Goal: Task Accomplishment & Management: Manage account settings

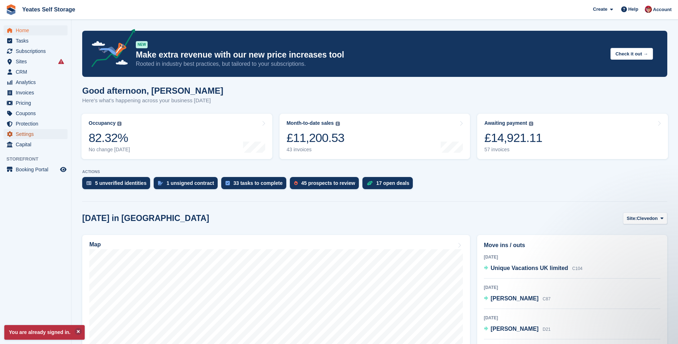
click at [30, 136] on span "Settings" at bounding box center [37, 134] width 43 height 10
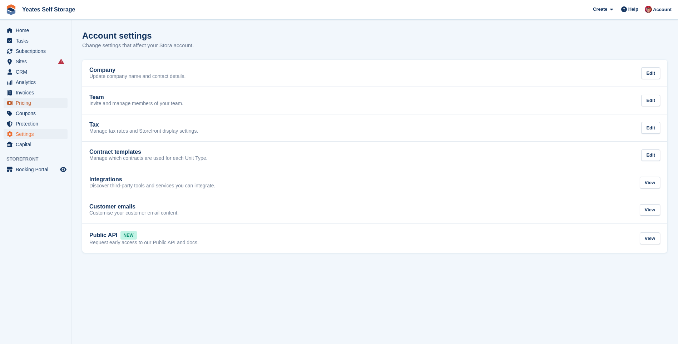
click at [24, 102] on span "Pricing" at bounding box center [37, 103] width 43 height 10
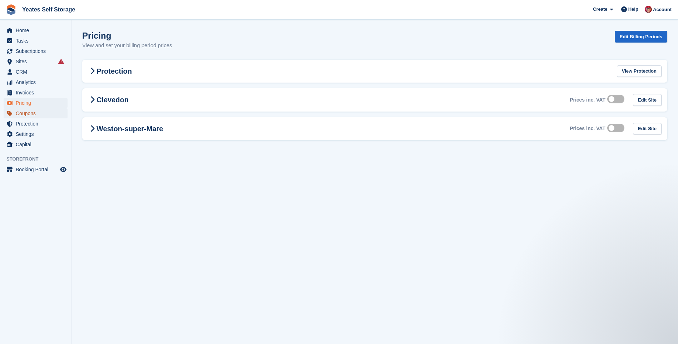
click at [25, 112] on span "Coupons" at bounding box center [37, 113] width 43 height 10
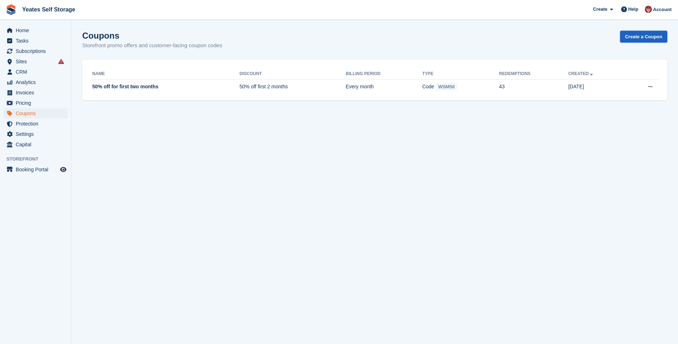
click at [640, 39] on link "Create a Coupon" at bounding box center [644, 37] width 47 height 12
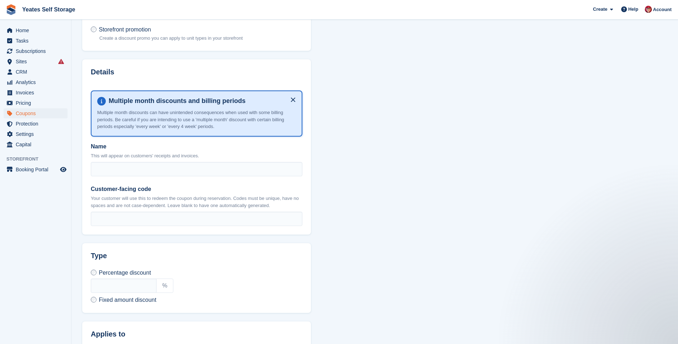
scroll to position [107, 0]
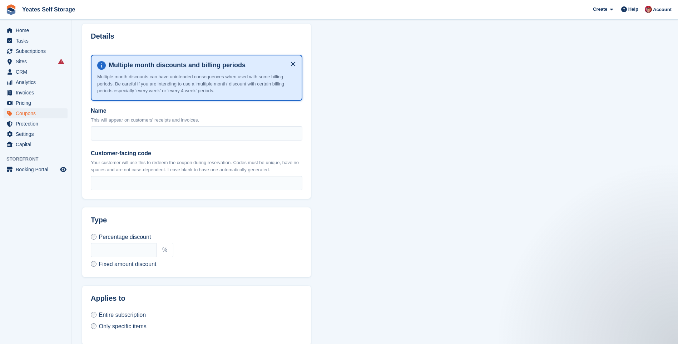
click at [97, 264] on label "Fixed amount discount" at bounding box center [123, 264] width 65 height 8
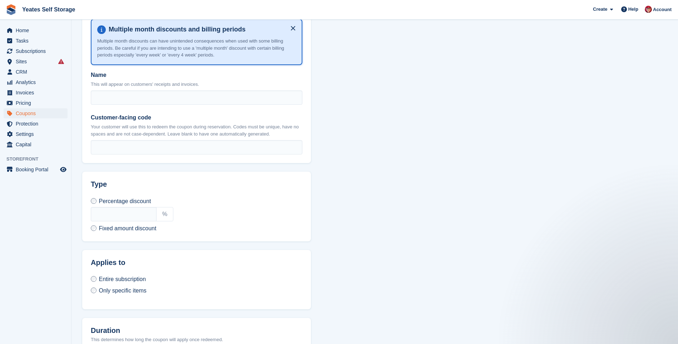
scroll to position [179, 0]
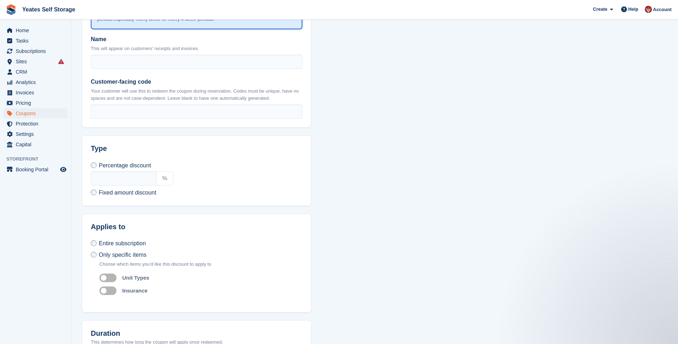
click at [106, 278] on label "Auto apply to unit types" at bounding box center [109, 277] width 20 height 1
click at [111, 278] on label "Auto apply to unit types" at bounding box center [109, 277] width 20 height 1
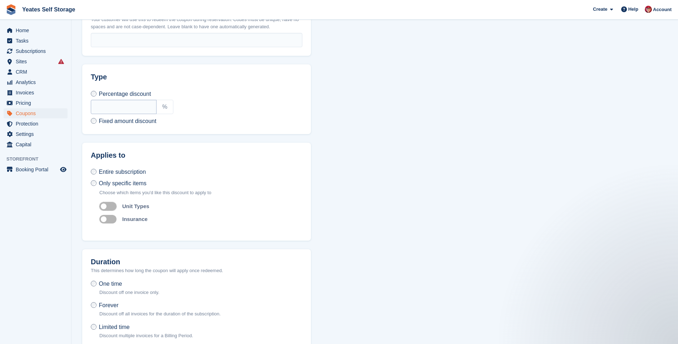
scroll to position [286, 0]
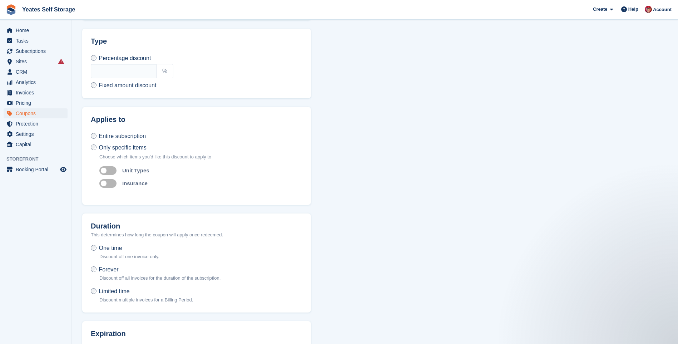
click at [97, 289] on label "Limited time Discount multiple invoices for a Billing Period." at bounding box center [142, 296] width 102 height 16
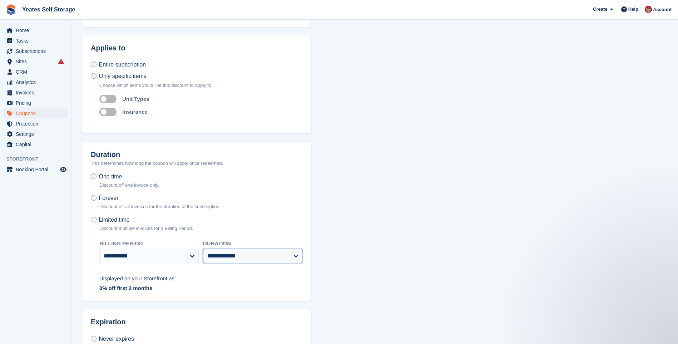
click at [298, 257] on select "**********" at bounding box center [252, 256] width 99 height 14
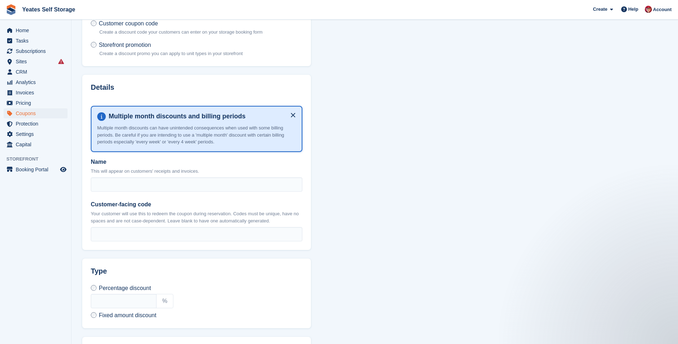
scroll to position [0, 0]
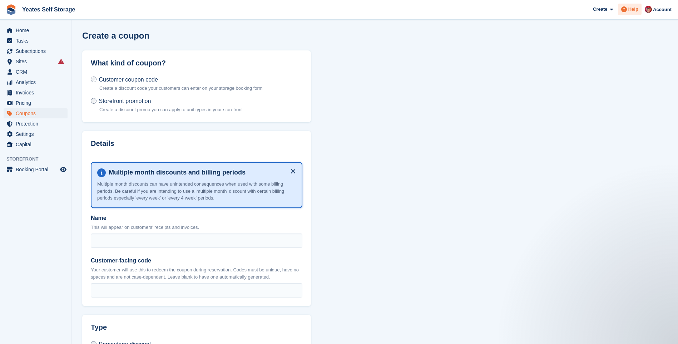
click at [629, 11] on span at bounding box center [624, 9] width 9 height 9
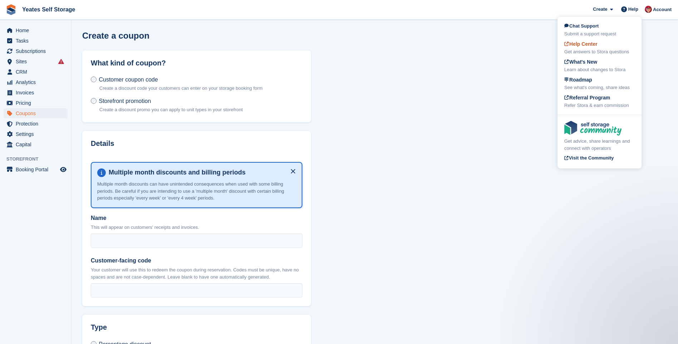
click at [584, 44] on span "Help Center" at bounding box center [581, 44] width 33 height 6
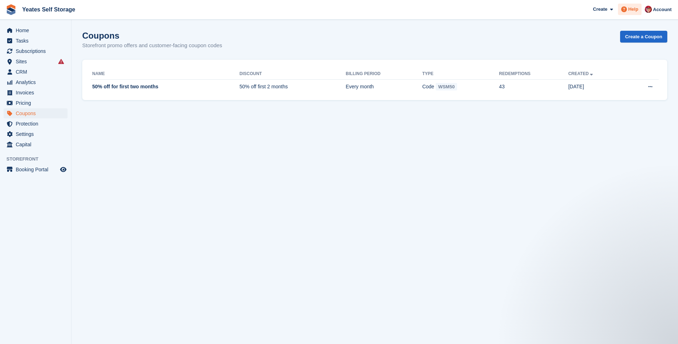
click at [634, 12] on span "Help" at bounding box center [634, 9] width 10 height 7
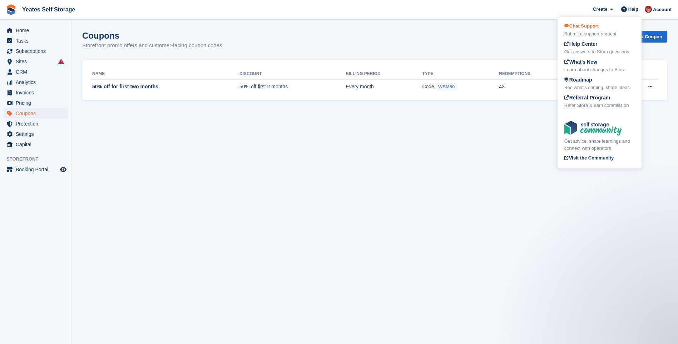
click at [588, 30] on div "Chat Support Submit a support request" at bounding box center [600, 30] width 70 height 15
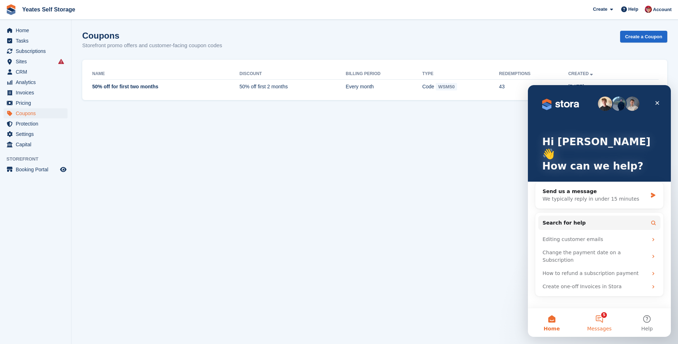
click at [599, 319] on button "5 Messages" at bounding box center [600, 322] width 48 height 29
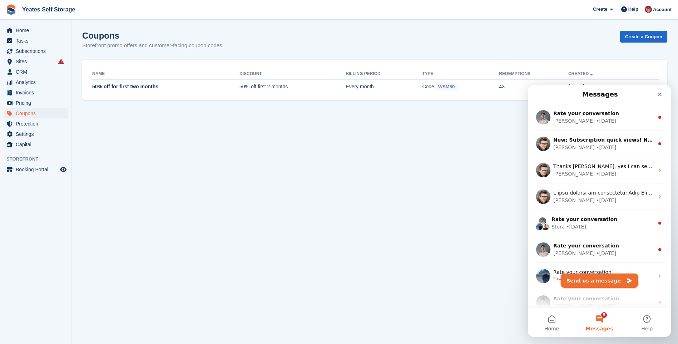
click at [588, 284] on button "Send us a message" at bounding box center [599, 281] width 77 height 14
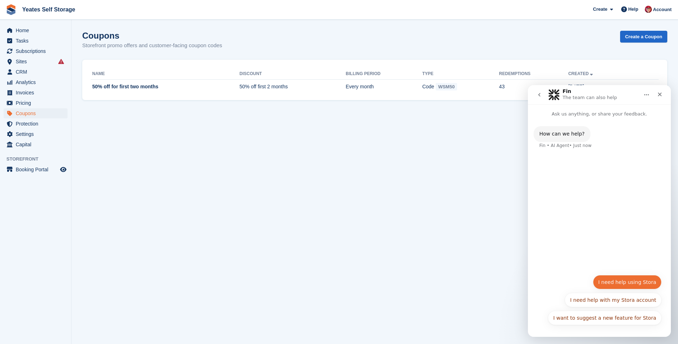
click at [621, 285] on button "I need help using Stora" at bounding box center [627, 282] width 69 height 14
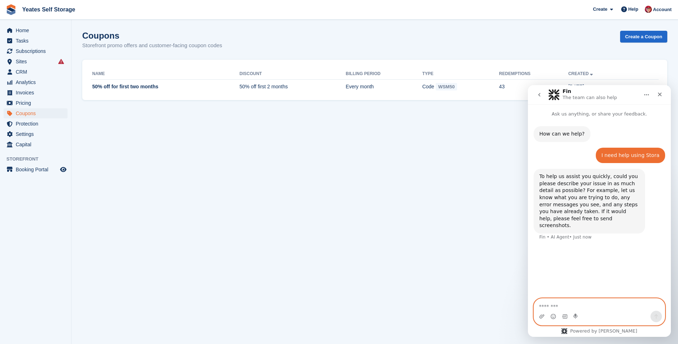
click at [579, 308] on textarea "Message…" at bounding box center [599, 305] width 131 height 12
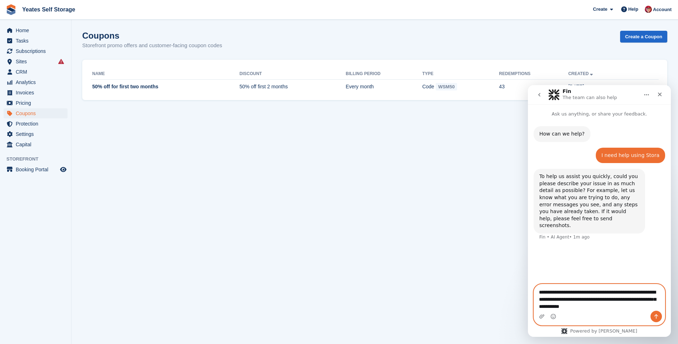
click at [643, 300] on textarea "**********" at bounding box center [599, 297] width 131 height 26
click at [599, 307] on textarea "**********" at bounding box center [599, 294] width 131 height 34
type textarea "**********"
click at [658, 314] on icon "Send a message…" at bounding box center [657, 317] width 6 height 6
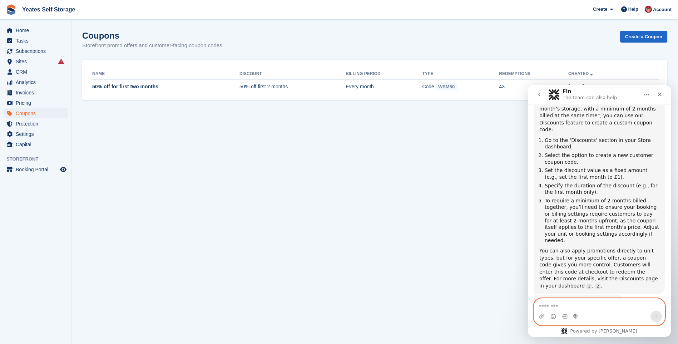
scroll to position [134, 0]
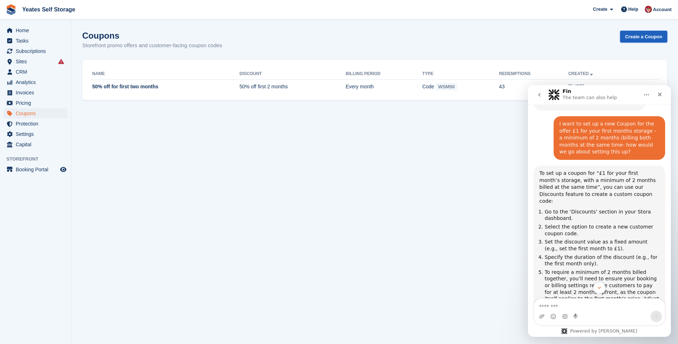
click at [636, 35] on link "Create a Coupon" at bounding box center [644, 37] width 47 height 12
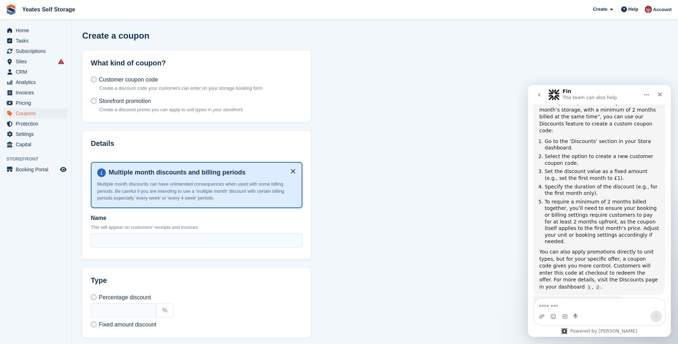
scroll to position [107, 0]
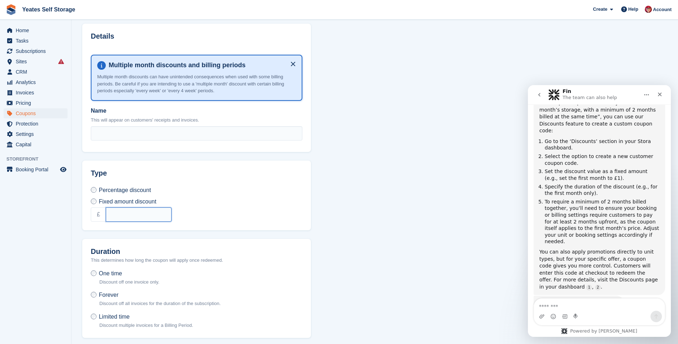
click at [118, 211] on input "text" at bounding box center [139, 214] width 66 height 14
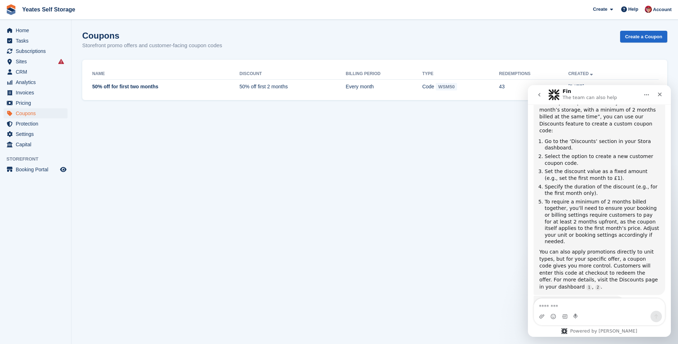
scroll to position [122, 0]
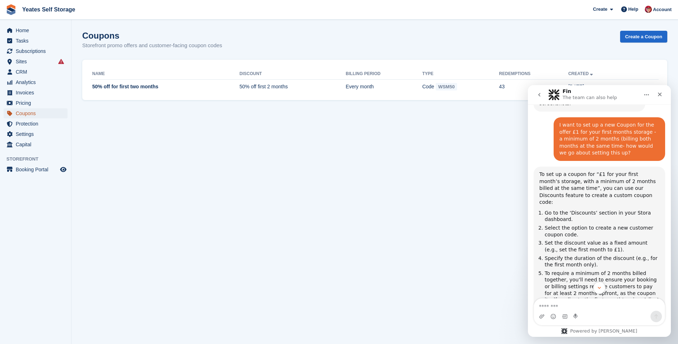
click at [34, 112] on span "Coupons" at bounding box center [37, 113] width 43 height 10
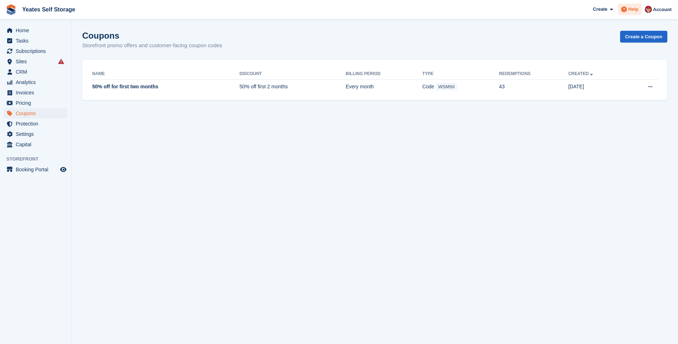
click at [638, 13] on div "Help" at bounding box center [630, 9] width 24 height 11
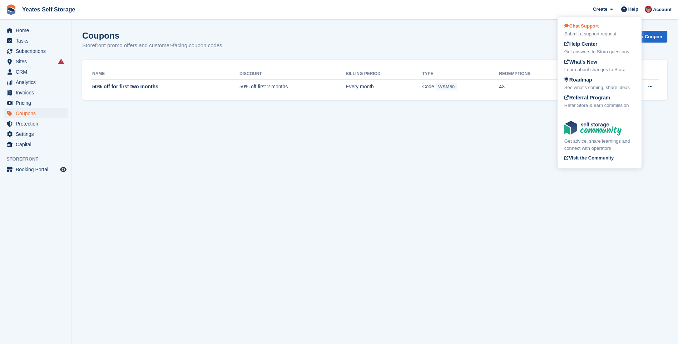
click at [602, 27] on div "Chat Support Submit a support request" at bounding box center [600, 30] width 70 height 15
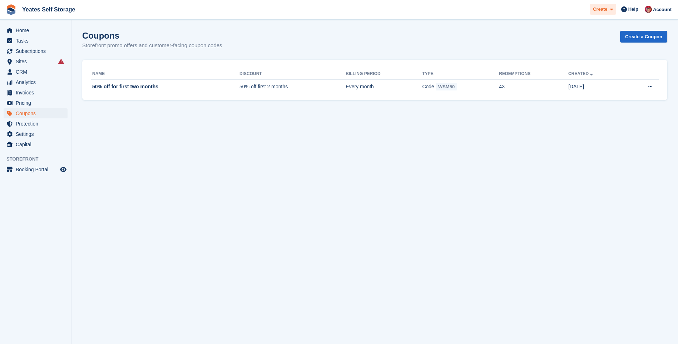
click at [607, 10] on span "Create" at bounding box center [600, 9] width 14 height 7
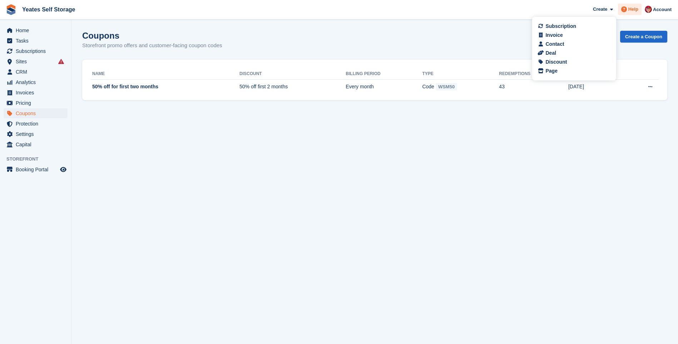
click at [634, 10] on span "Help" at bounding box center [634, 9] width 10 height 7
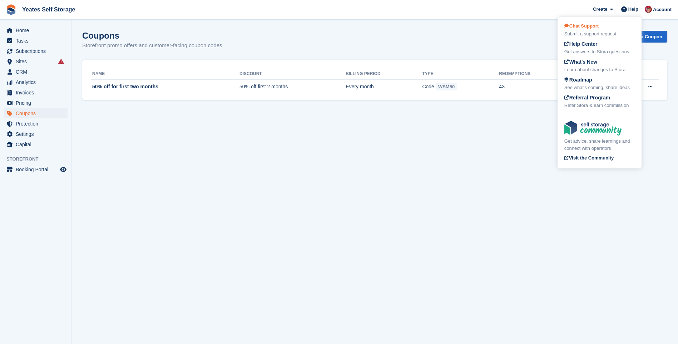
click at [593, 28] on span "Chat Support" at bounding box center [582, 25] width 34 height 5
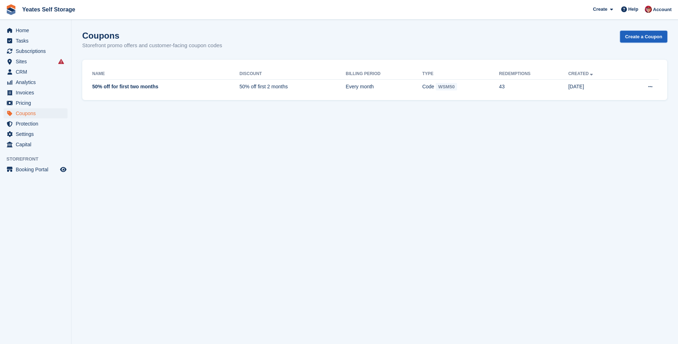
click at [633, 38] on link "Create a Coupon" at bounding box center [644, 37] width 47 height 12
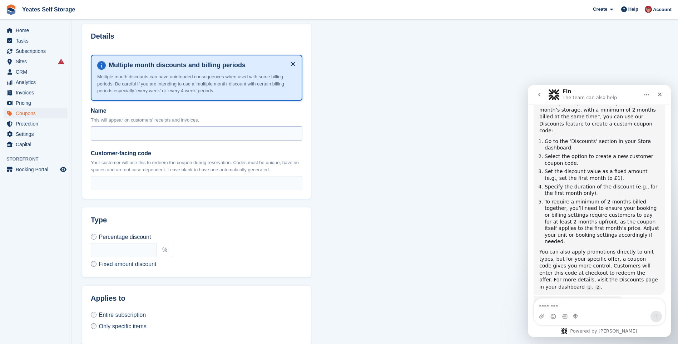
scroll to position [143, 0]
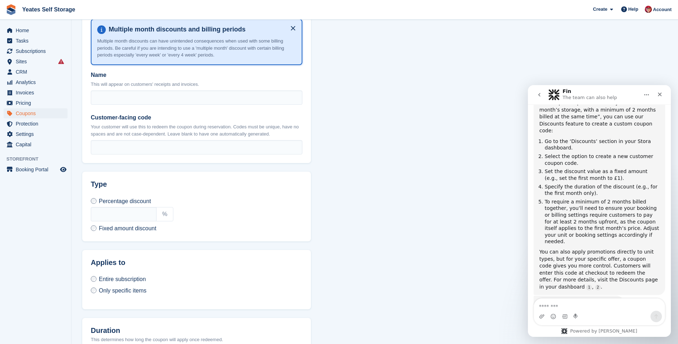
click at [560, 305] on textarea "Message…" at bounding box center [599, 305] width 131 height 12
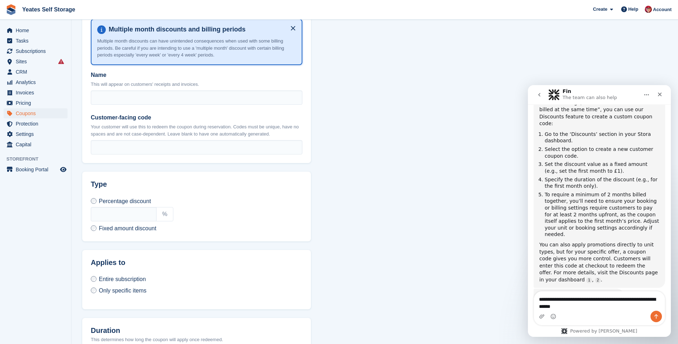
type textarea "**********"
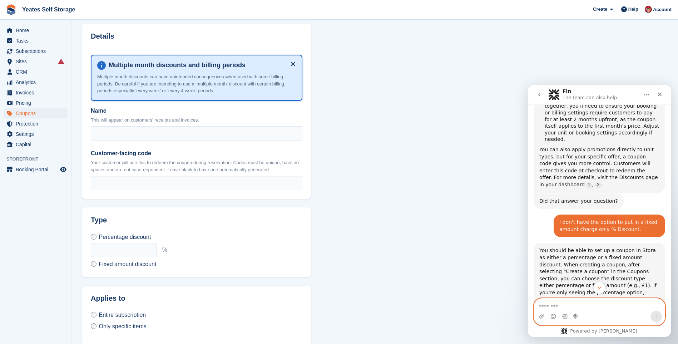
scroll to position [330, 0]
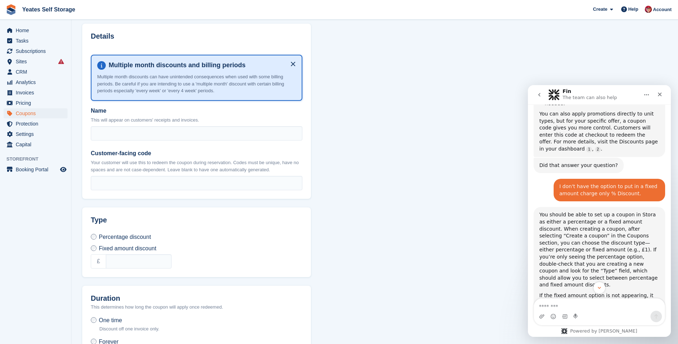
click at [102, 206] on form "What kind of coupon? Customer coupon code Create a discount code your customers…" at bounding box center [196, 206] width 229 height 526
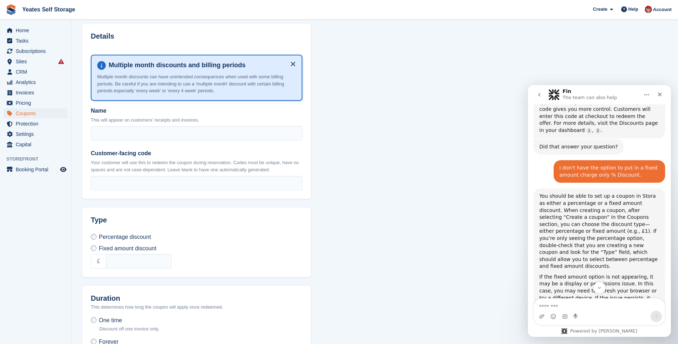
scroll to position [385, 0]
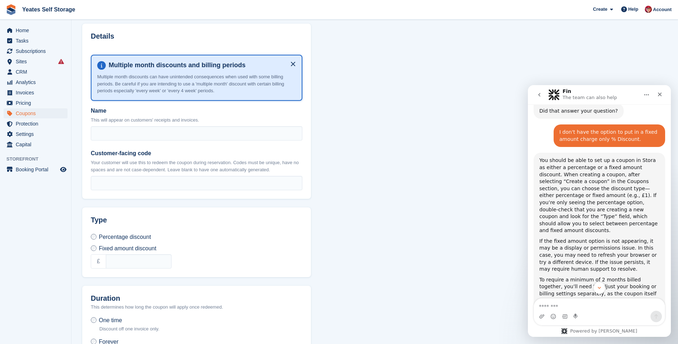
click at [540, 153] on div "You should be able to set up a coupon in Stora as either a percentage or a fixe…" at bounding box center [600, 245] width 132 height 184
click at [540, 157] on div "You should be able to set up a coupon in Stora as either a percentage or a fixe…" at bounding box center [600, 195] width 120 height 77
click at [587, 310] on textarea "Message…" at bounding box center [599, 305] width 131 height 12
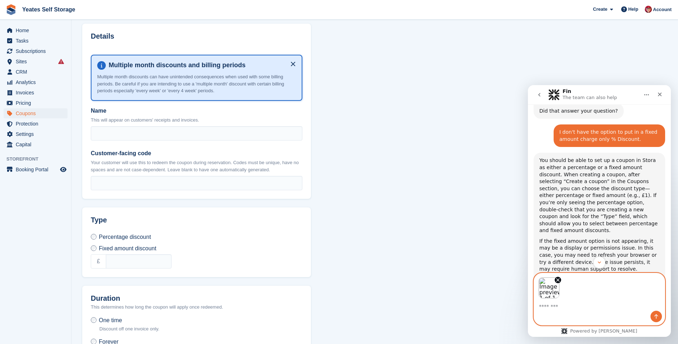
click at [569, 309] on textarea "Message…" at bounding box center [599, 305] width 131 height 12
type textarea "**********"
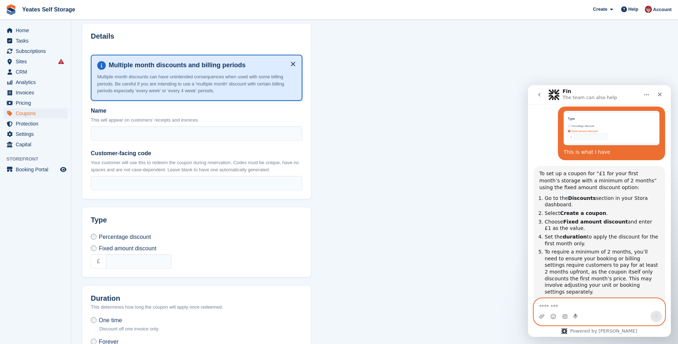
scroll to position [660, 0]
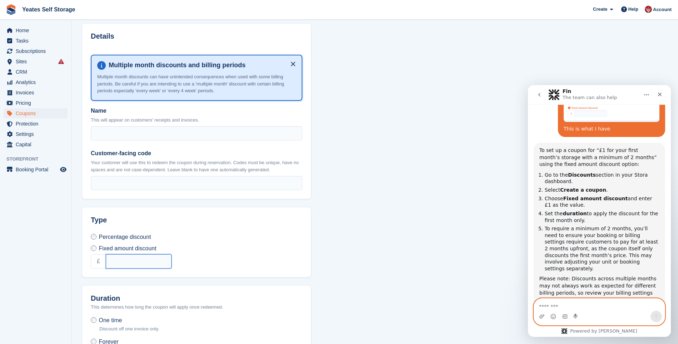
click at [119, 257] on input "text" at bounding box center [139, 261] width 66 height 14
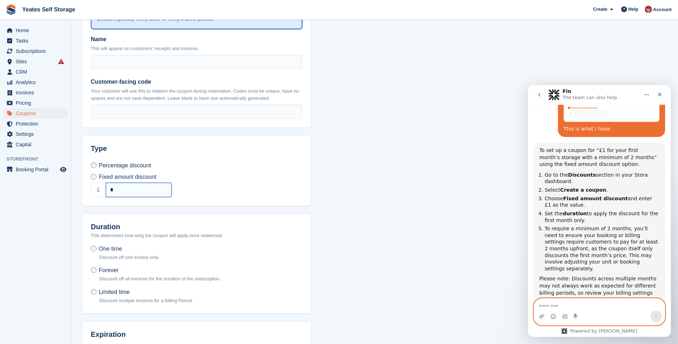
scroll to position [247, 0]
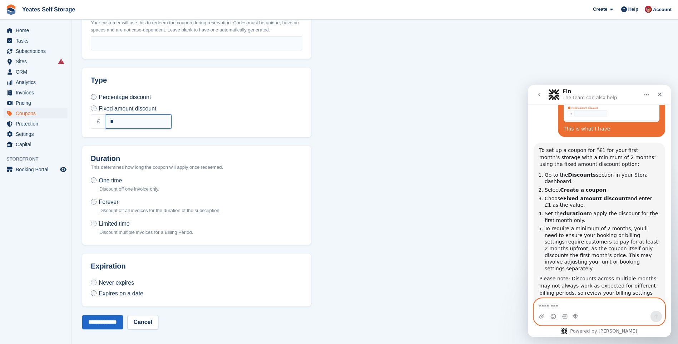
type input "*"
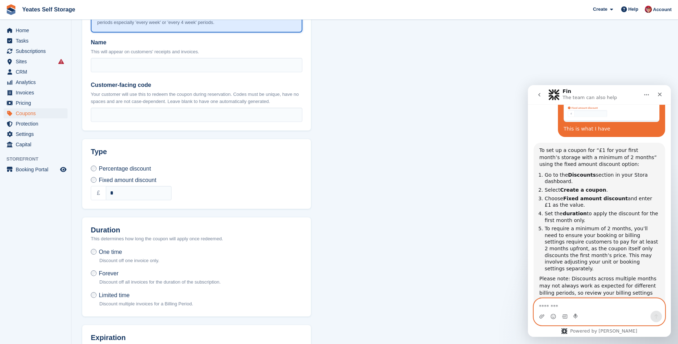
scroll to position [140, 0]
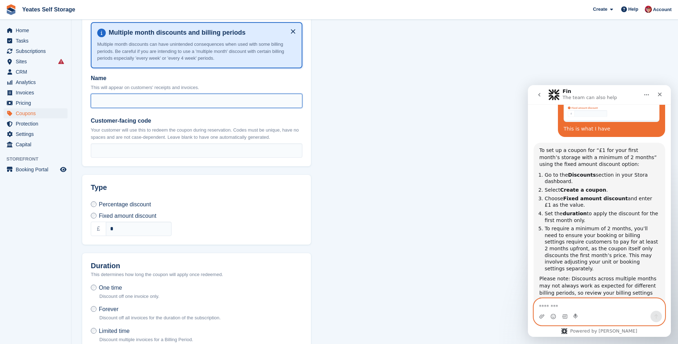
click at [121, 98] on input "Name" at bounding box center [197, 101] width 212 height 14
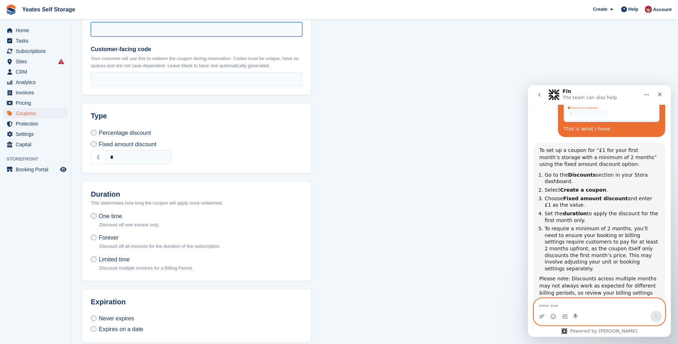
scroll to position [247, 0]
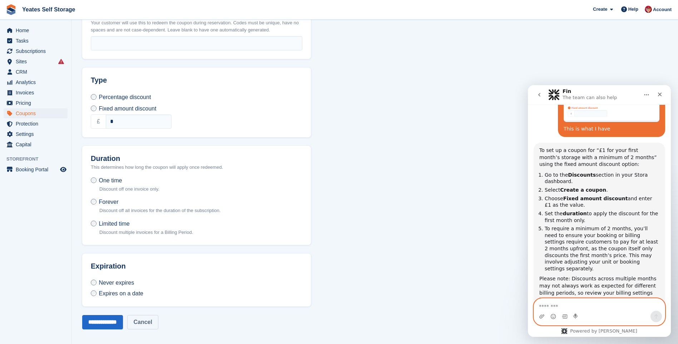
click at [156, 325] on link "Cancel" at bounding box center [142, 322] width 31 height 14
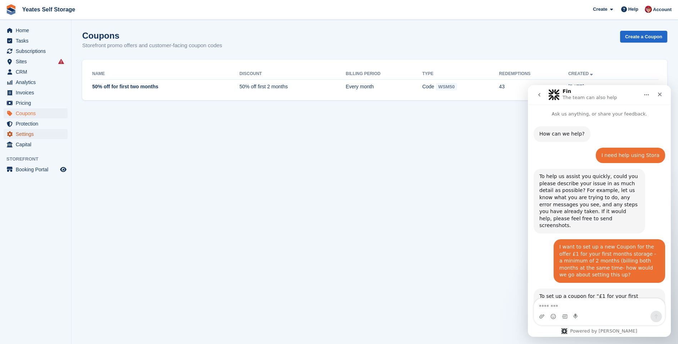
scroll to position [661, 0]
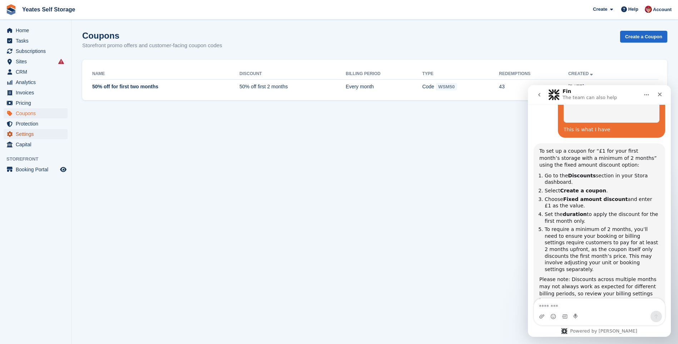
click at [32, 135] on span "Settings" at bounding box center [37, 134] width 43 height 10
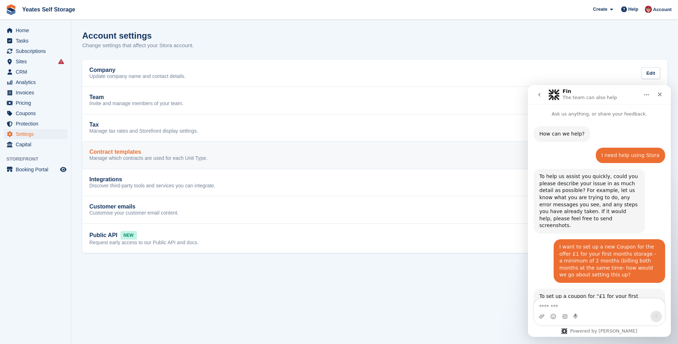
scroll to position [661, 0]
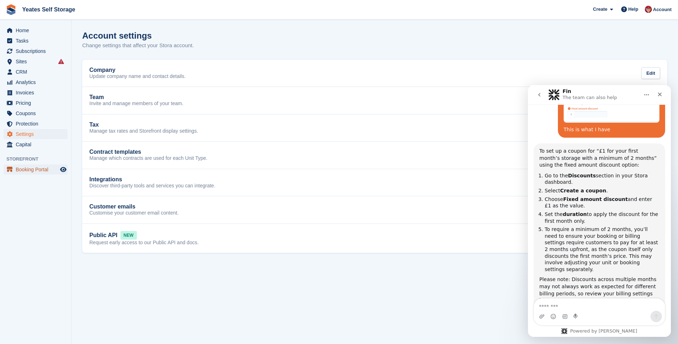
click at [22, 170] on span "Booking Portal" at bounding box center [37, 170] width 43 height 10
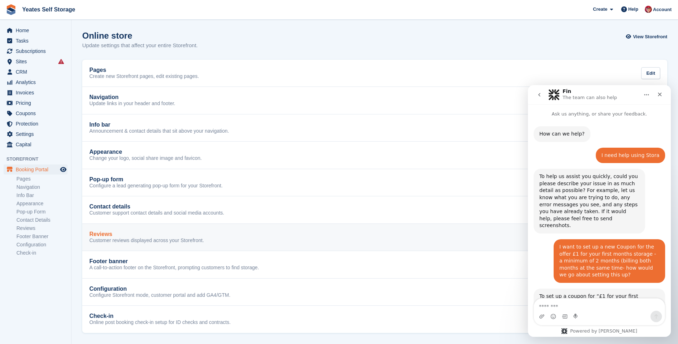
scroll to position [661, 0]
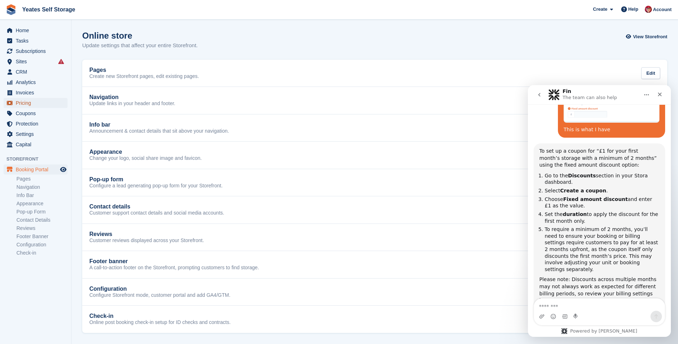
click at [25, 105] on span "Pricing" at bounding box center [37, 103] width 43 height 10
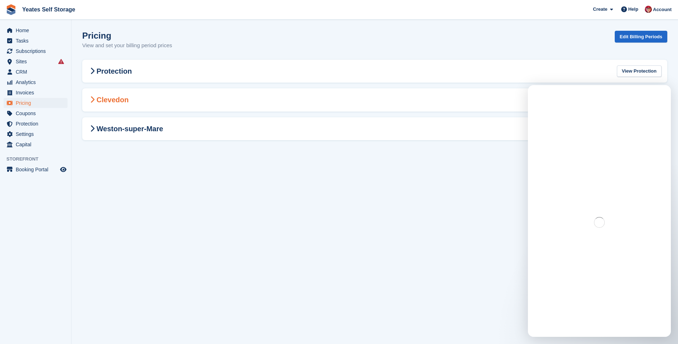
click at [123, 101] on h2 "Clevedon" at bounding box center [108, 99] width 41 height 9
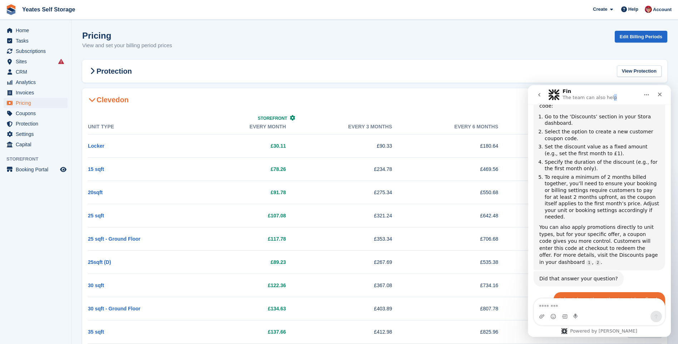
scroll to position [68, 0]
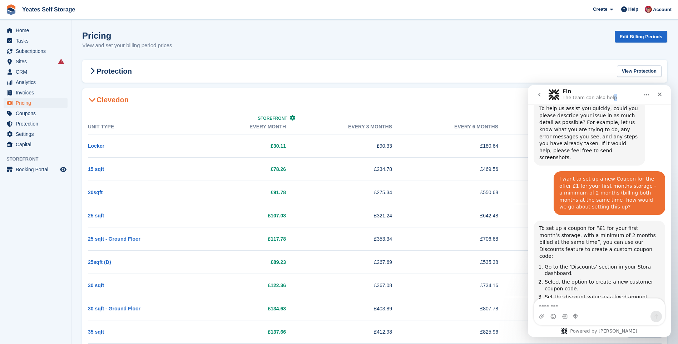
drag, startPoint x: 614, startPoint y: 88, endPoint x: 607, endPoint y: 87, distance: 7.6
click at [607, 87] on nav "Fin The team can also help" at bounding box center [599, 94] width 143 height 19
click at [519, 31] on div "Pricing View and set your billing period prices Edit Billing Periods" at bounding box center [374, 45] width 585 height 28
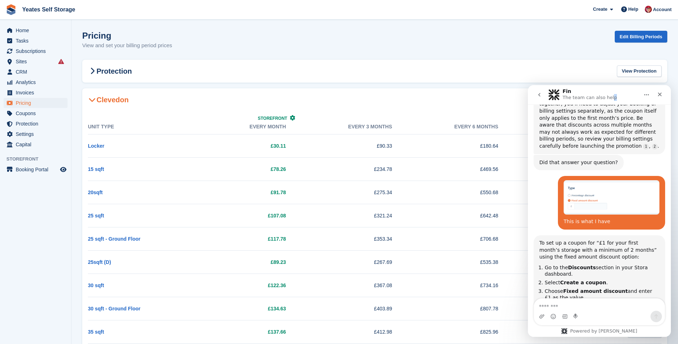
scroll to position [661, 0]
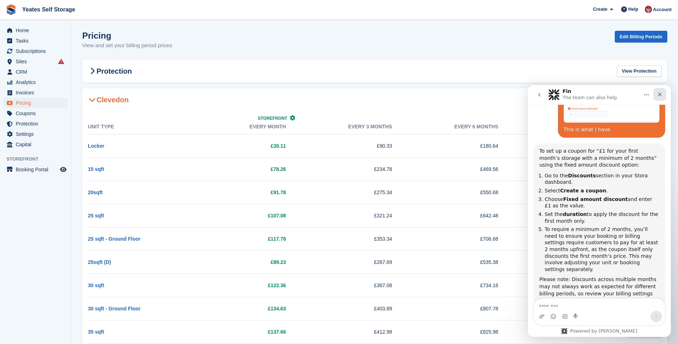
click at [660, 95] on icon "Close" at bounding box center [660, 95] width 4 height 4
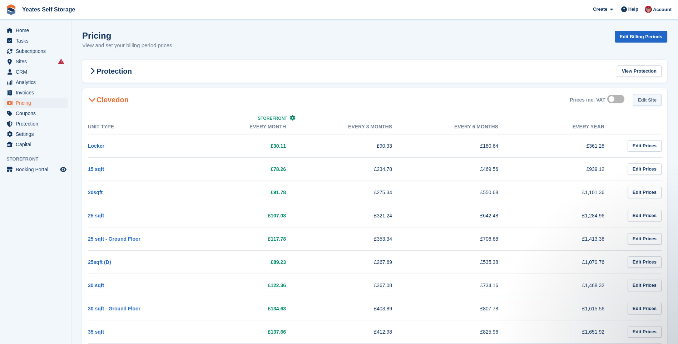
scroll to position [0, 0]
click at [646, 148] on link "Edit Prices" at bounding box center [645, 146] width 34 height 12
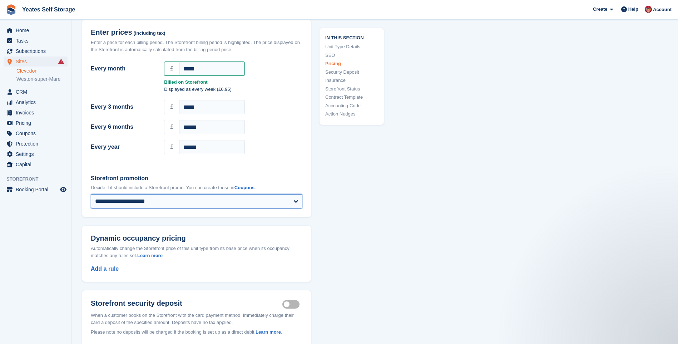
click at [236, 201] on select "**********" at bounding box center [197, 201] width 212 height 14
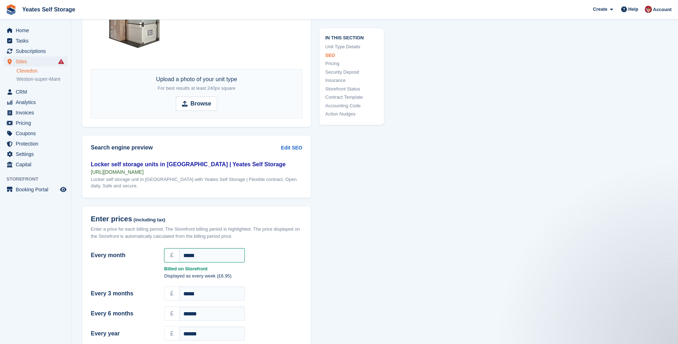
scroll to position [536, 0]
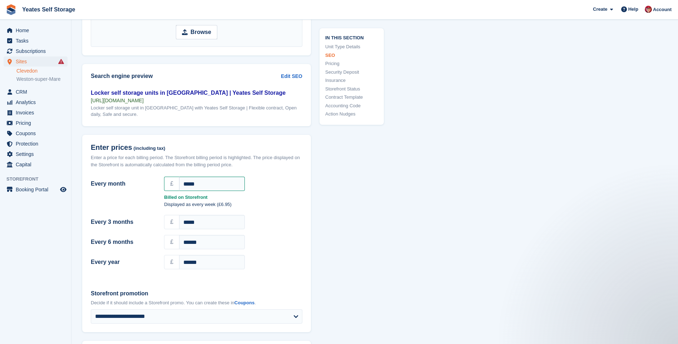
click at [419, 273] on div "**********" at bounding box center [374, 328] width 585 height 1611
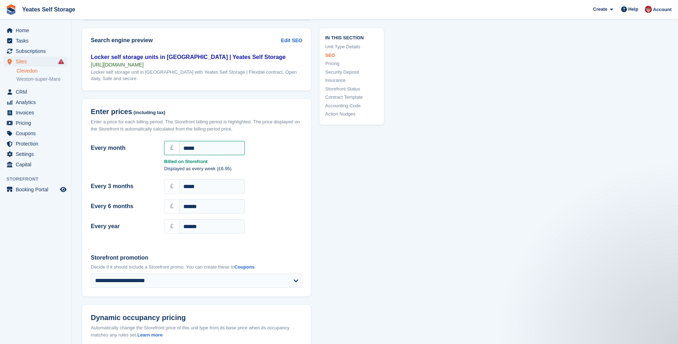
scroll to position [644, 0]
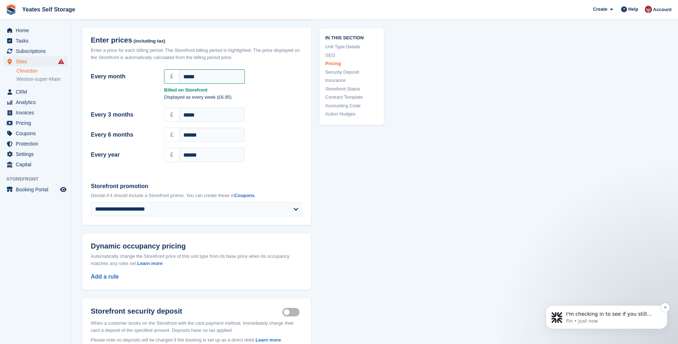
click at [599, 315] on span "I'm checking in to see if you still need help setting up your coupon with the f…" at bounding box center [613, 342] width 92 height 63
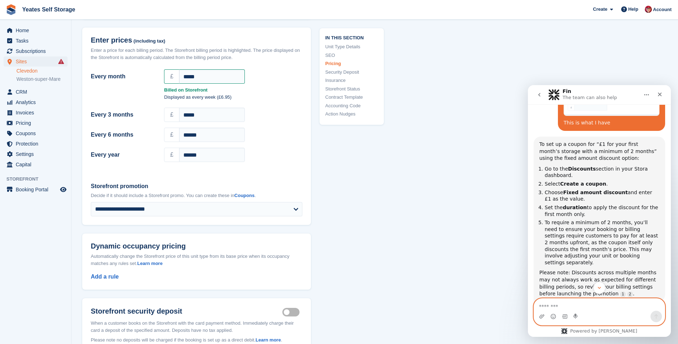
scroll to position [702, 0]
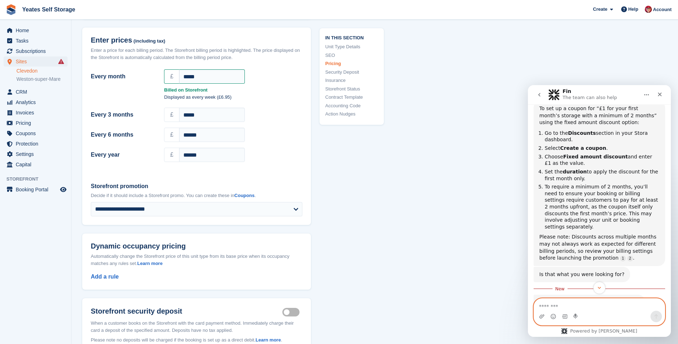
drag, startPoint x: 574, startPoint y: 306, endPoint x: 529, endPoint y: 305, distance: 44.4
click at [529, 305] on div "Intercom messenger" at bounding box center [599, 311] width 143 height 27
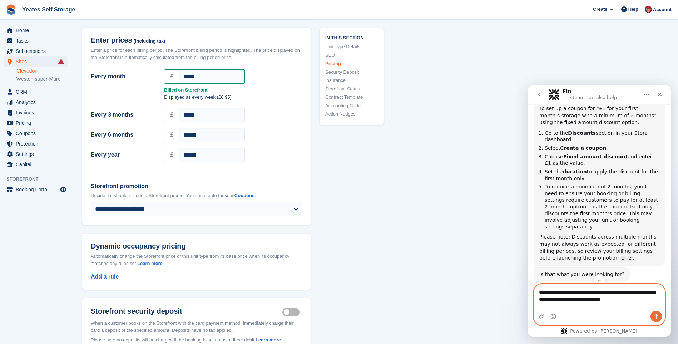
type textarea "**********"
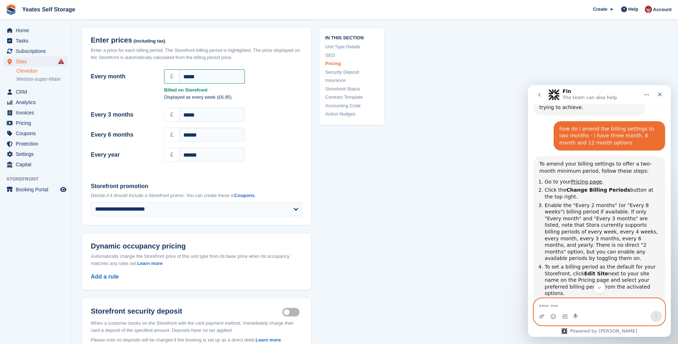
scroll to position [967, 0]
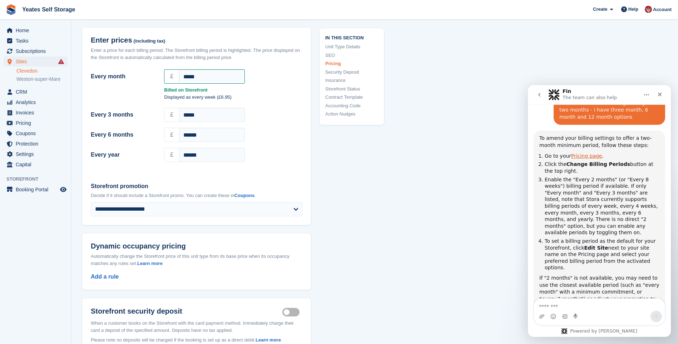
click at [585, 153] on link "Pricing page" at bounding box center [587, 156] width 31 height 6
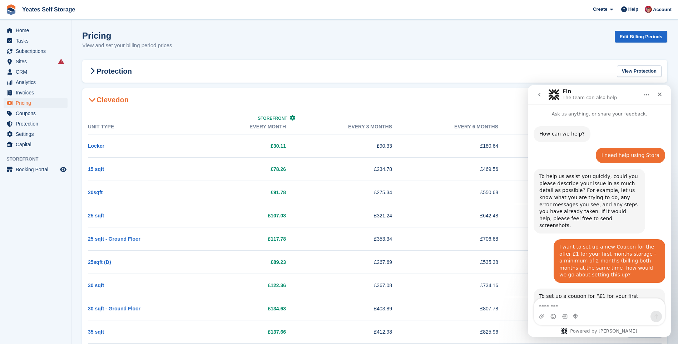
scroll to position [967, 0]
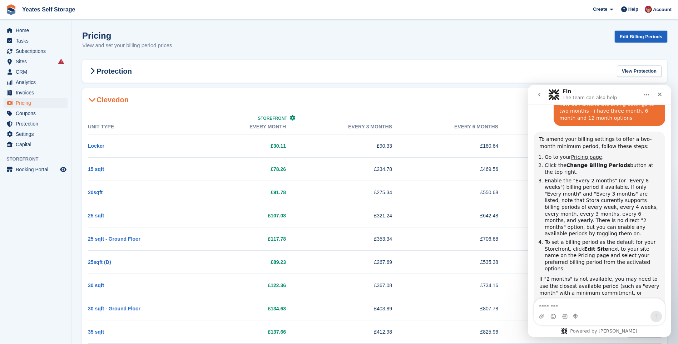
click at [631, 39] on link "Edit Billing Periods" at bounding box center [641, 37] width 53 height 12
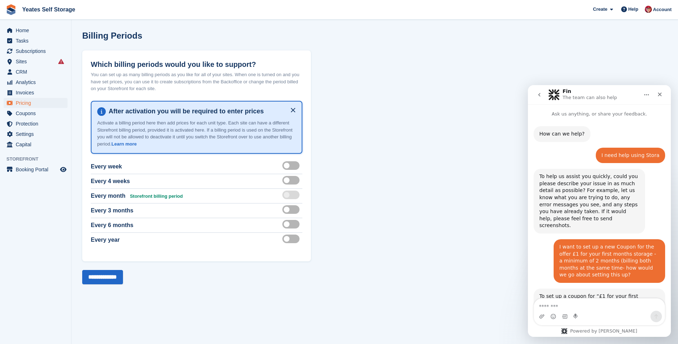
scroll to position [967, 0]
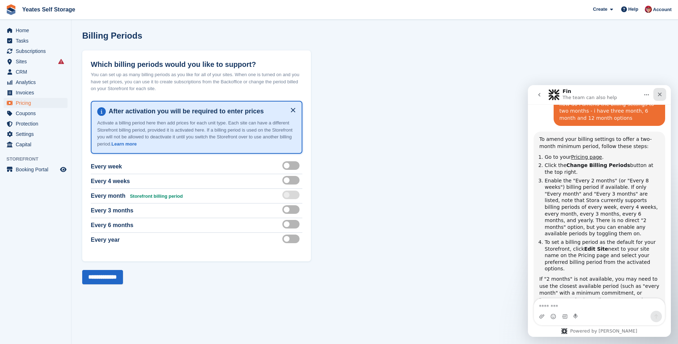
click at [657, 95] on div "Close" at bounding box center [660, 94] width 13 height 13
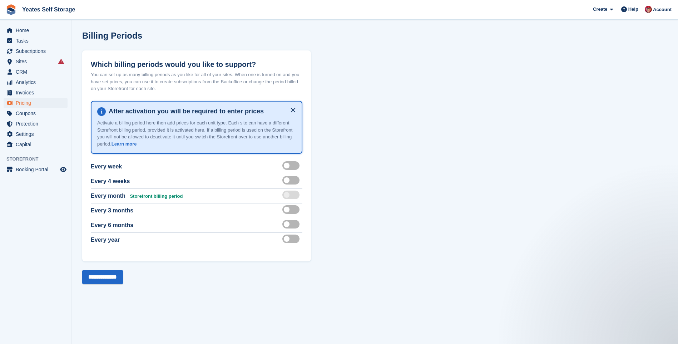
scroll to position [0, 0]
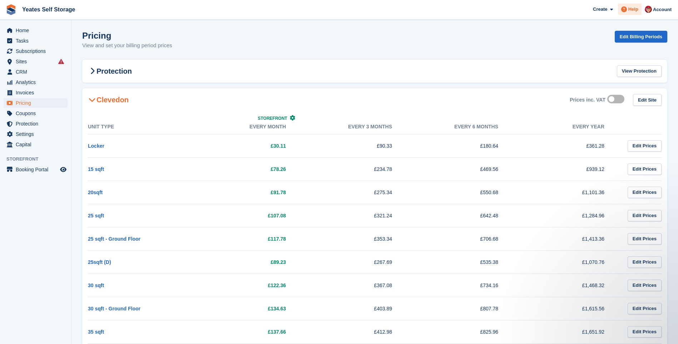
click at [627, 9] on icon at bounding box center [625, 9] width 6 height 6
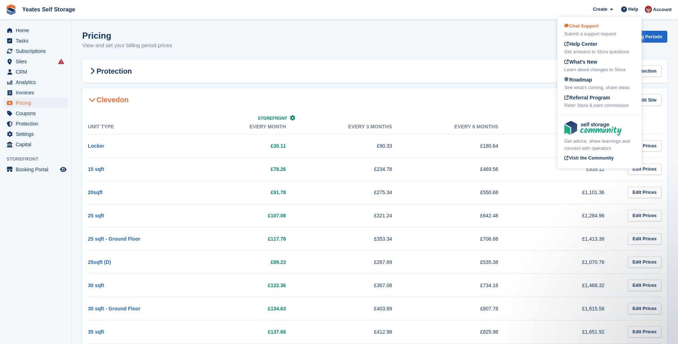
click at [588, 27] on span "Chat Support" at bounding box center [582, 25] width 34 height 5
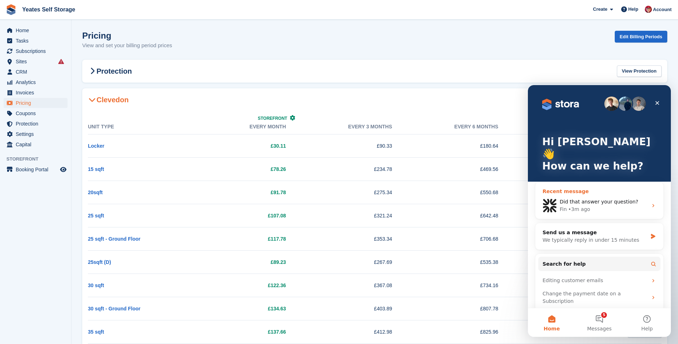
click at [584, 199] on span "Did that answer your question?" at bounding box center [599, 202] width 79 height 6
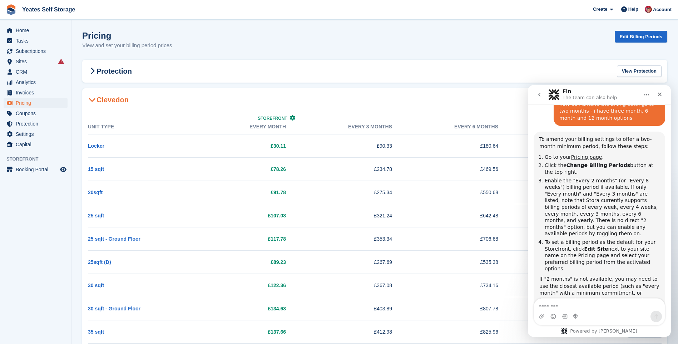
scroll to position [1026, 0]
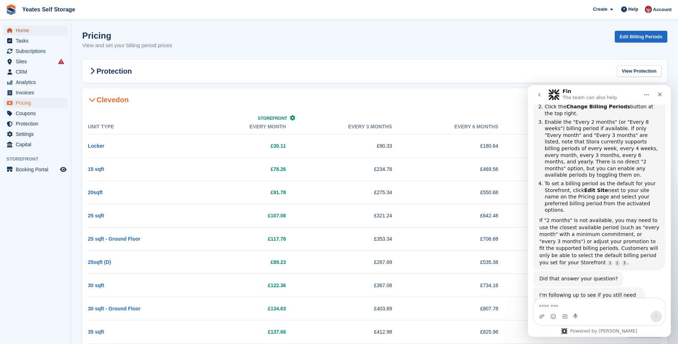
click at [26, 35] on span "Home" at bounding box center [37, 30] width 43 height 10
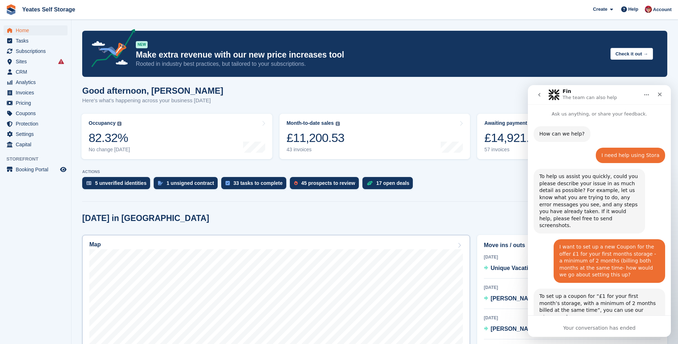
scroll to position [1016, 0]
